Goal: Task Accomplishment & Management: Complete application form

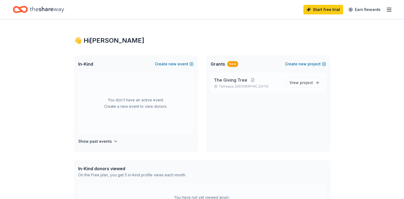
click at [241, 78] on span "The Giving Tree" at bounding box center [230, 80] width 33 height 6
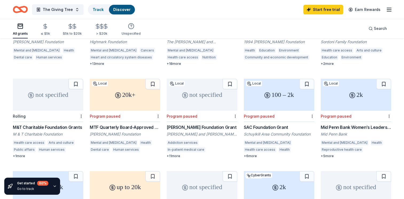
scroll to position [111, 0]
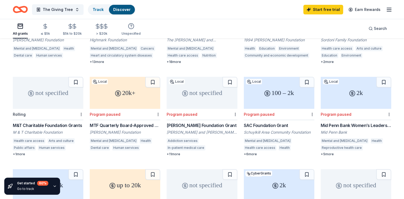
click at [60, 130] on div "M & T Charitable Foundation" at bounding box center [48, 132] width 70 height 5
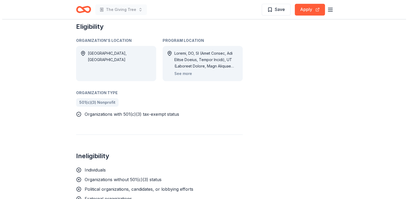
scroll to position [268, 0]
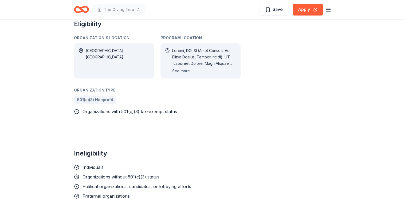
click at [180, 71] on button "See more" at bounding box center [181, 71] width 18 height 6
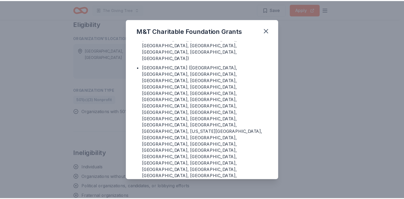
scroll to position [163, 0]
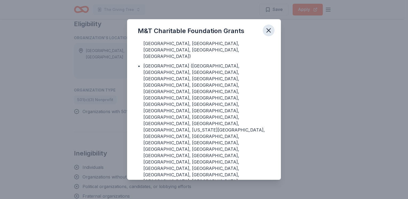
click at [268, 31] on icon "button" at bounding box center [268, 30] width 7 height 7
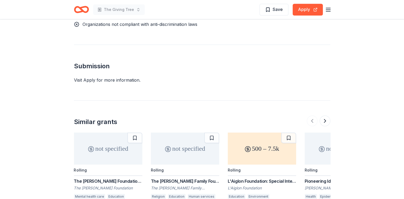
scroll to position [471, 0]
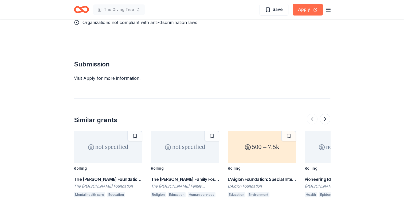
click at [303, 9] on button "Apply" at bounding box center [308, 10] width 30 height 12
